Goal: Transaction & Acquisition: Purchase product/service

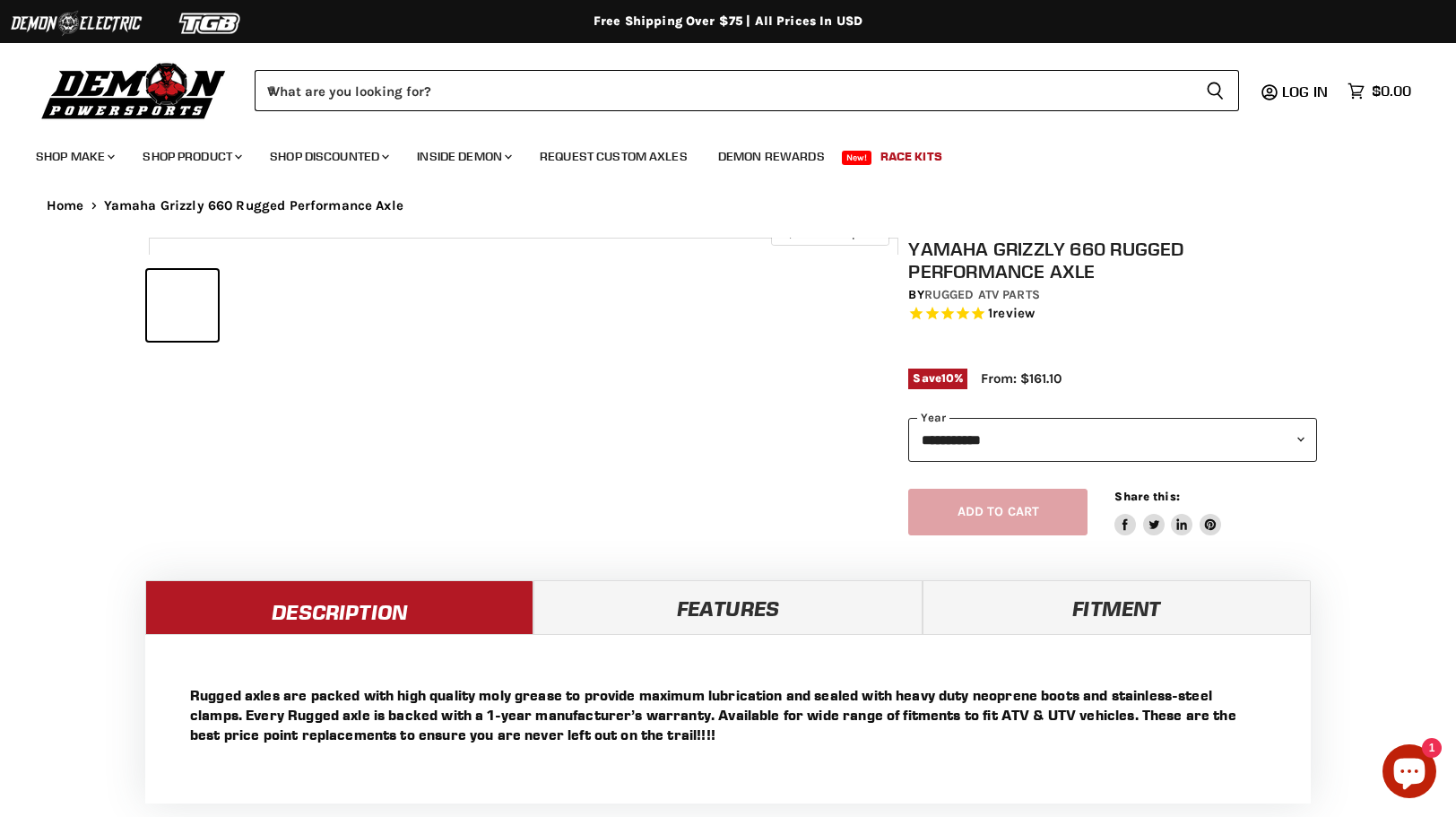
select select "******"
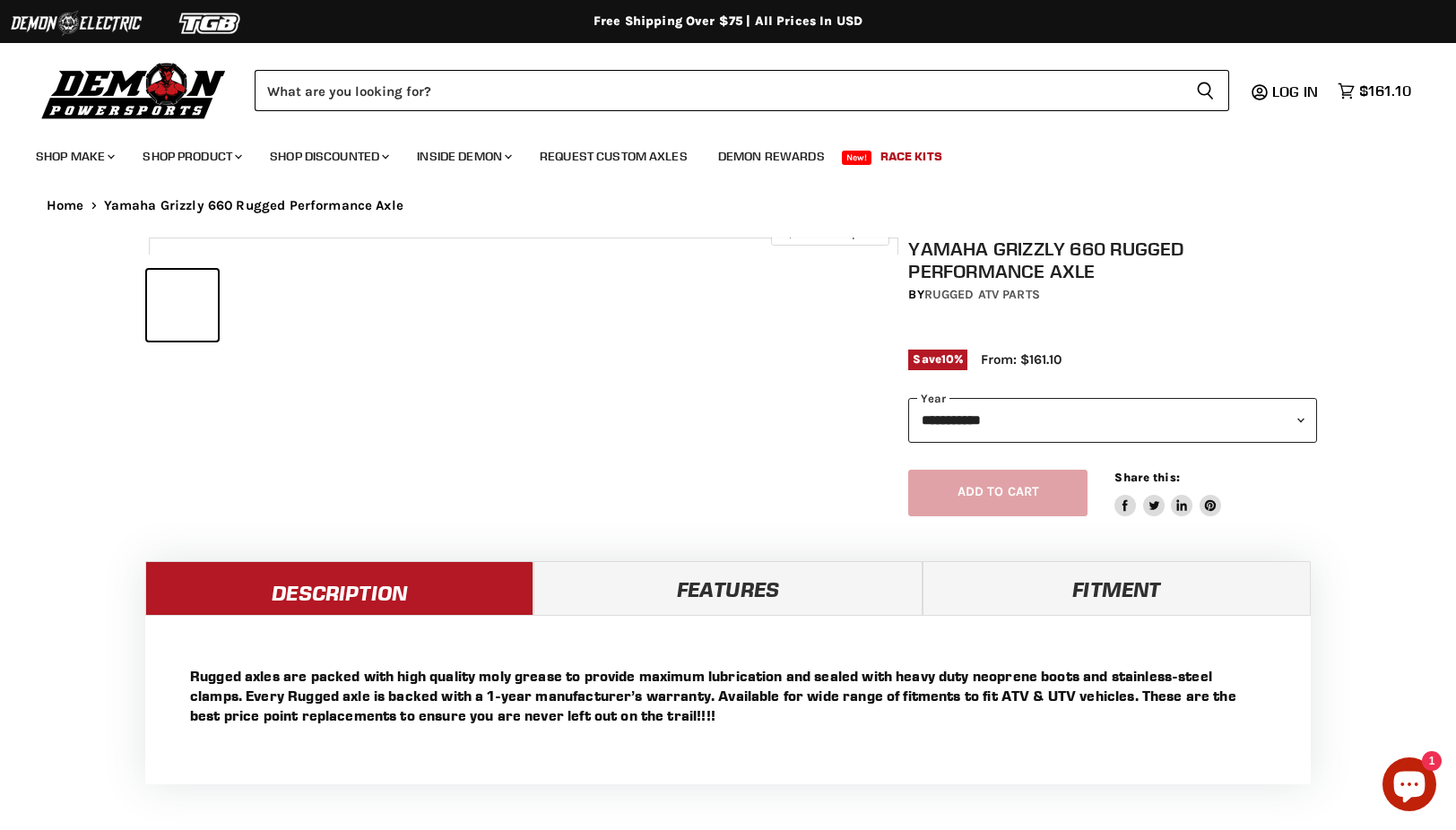
select select "******"
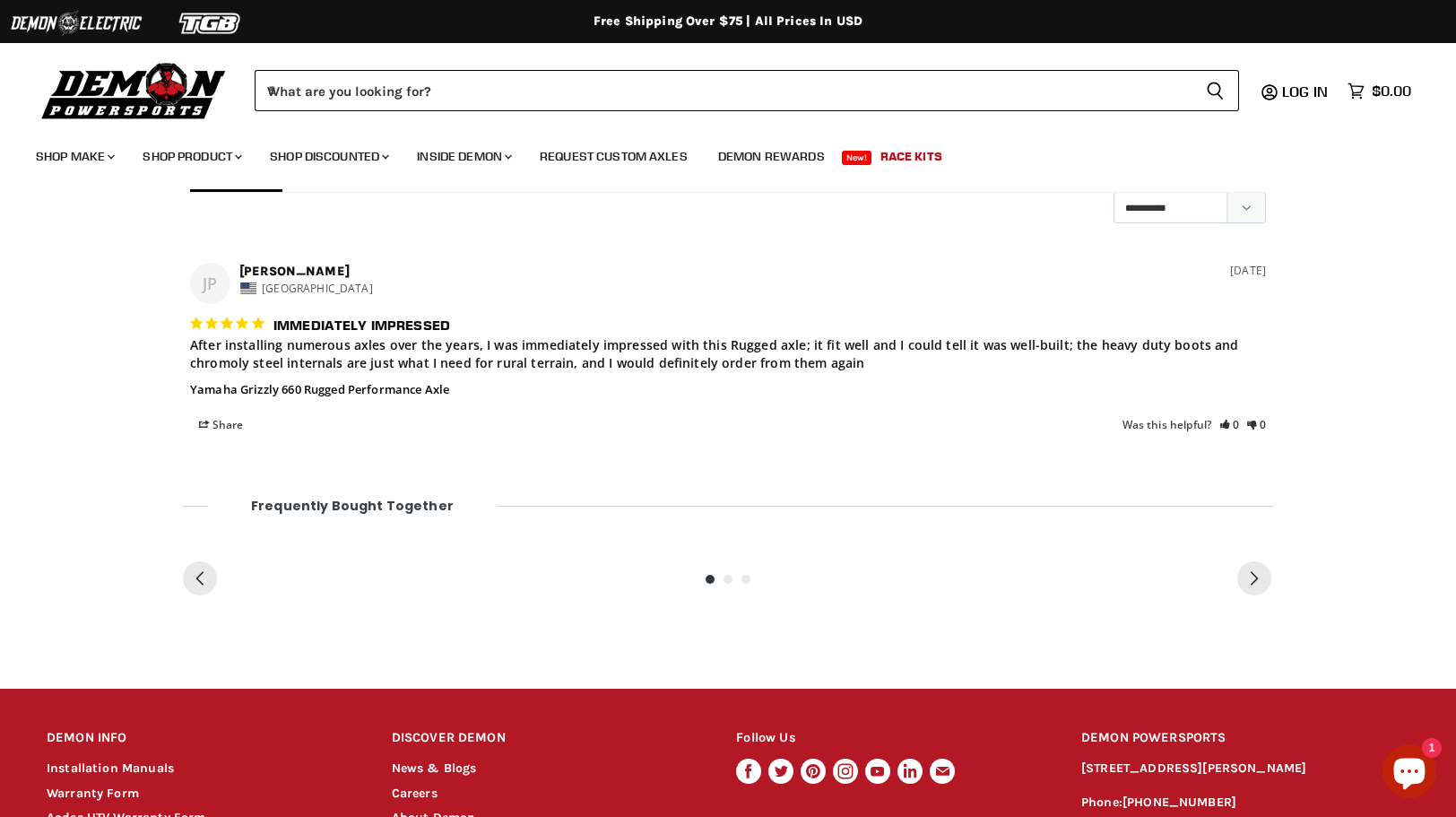
scroll to position [1070, 0]
